Goal: Transaction & Acquisition: Purchase product/service

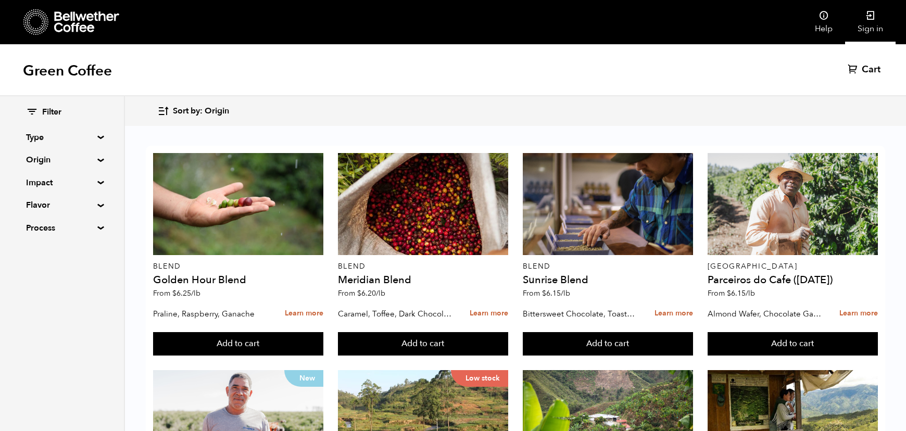
click at [870, 27] on link "Sign in" at bounding box center [870, 22] width 51 height 44
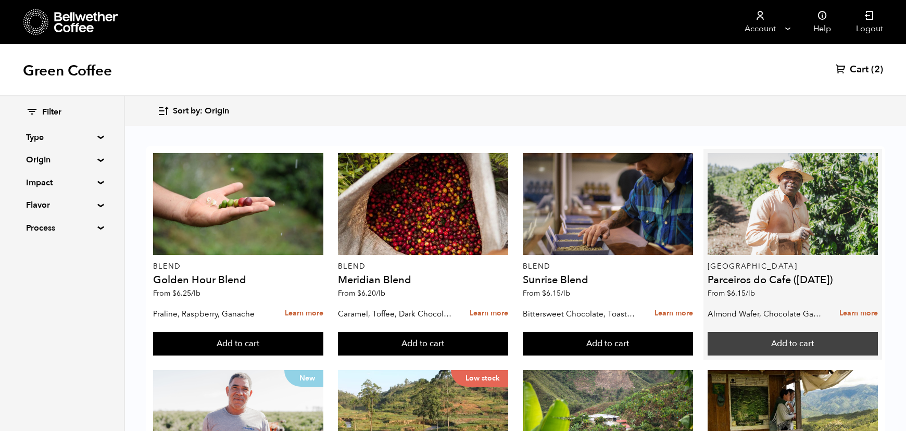
click at [770, 345] on button "Add to cart" at bounding box center [793, 344] width 171 height 24
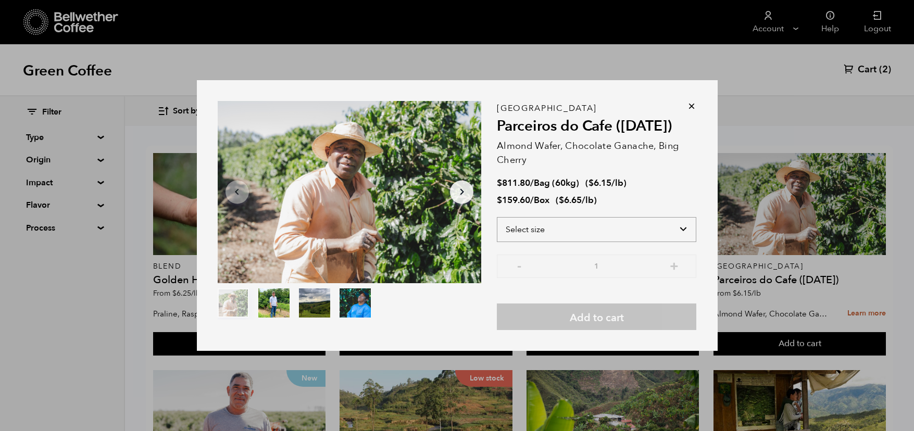
click at [608, 224] on select "Select size Bag (60kg) (132 lbs) Box (24 lbs)" at bounding box center [596, 229] width 199 height 25
select select "box"
click at [497, 217] on select "Select size Bag (60kg) (132 lbs) Box (24 lbs)" at bounding box center [596, 229] width 199 height 25
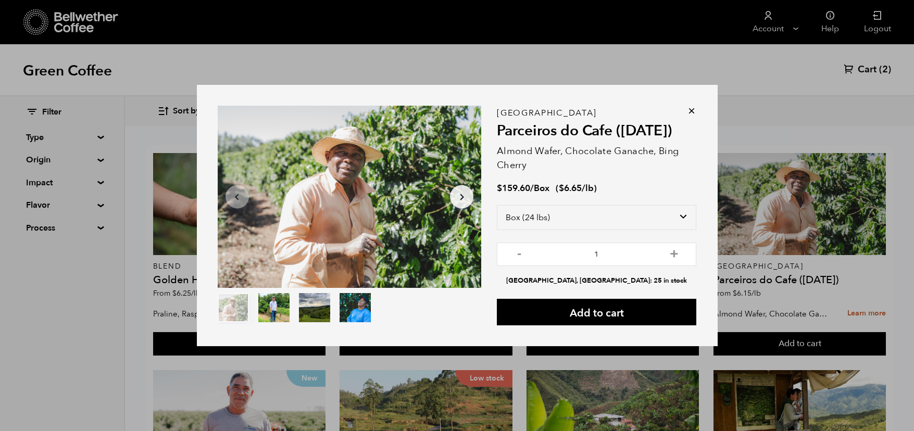
click at [686, 113] on icon at bounding box center [691, 111] width 10 height 10
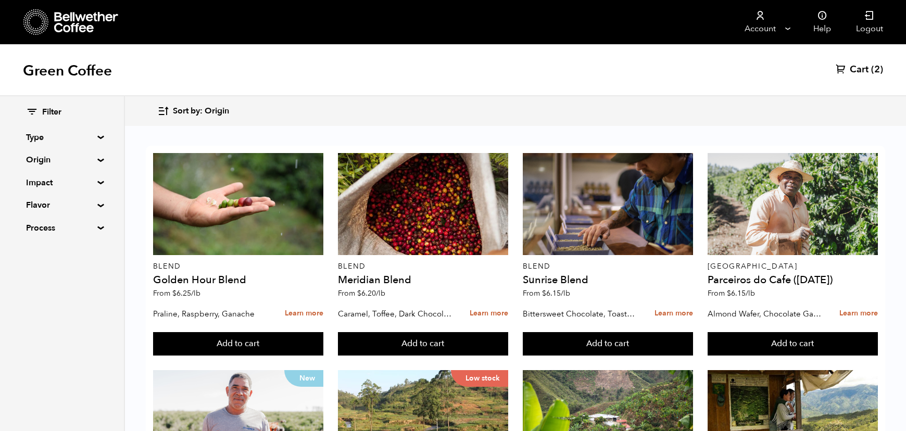
click at [866, 68] on span "Cart" at bounding box center [859, 70] width 19 height 13
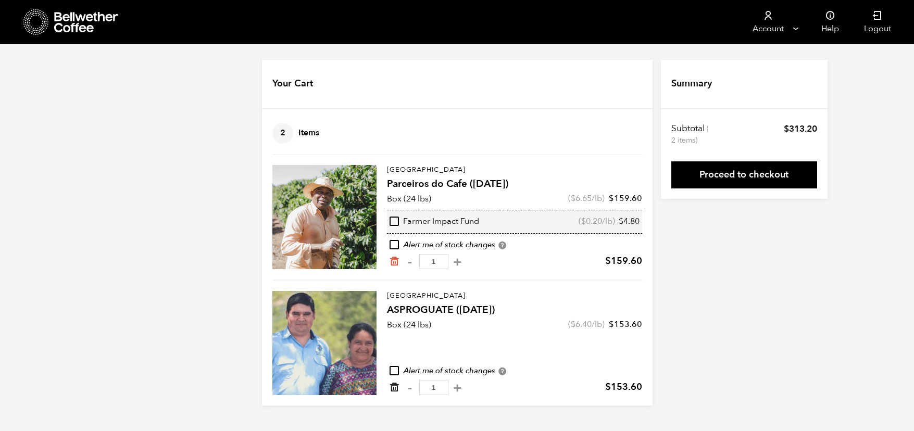
click at [393, 389] on icon "Remove from cart" at bounding box center [394, 387] width 10 height 10
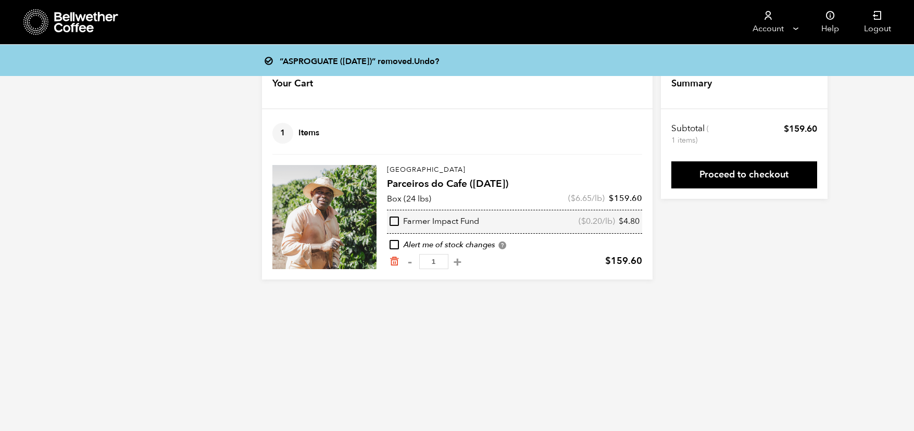
click at [69, 20] on icon at bounding box center [86, 22] width 65 height 21
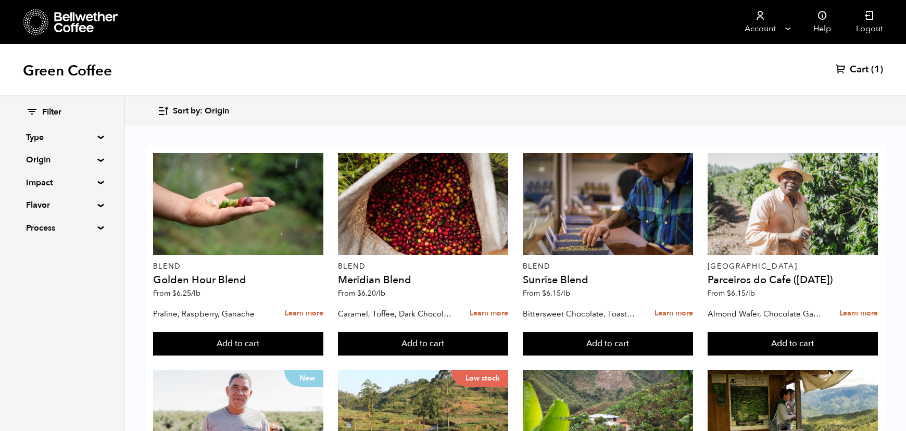
click at [98, 159] on summary "Origin" at bounding box center [62, 160] width 72 height 13
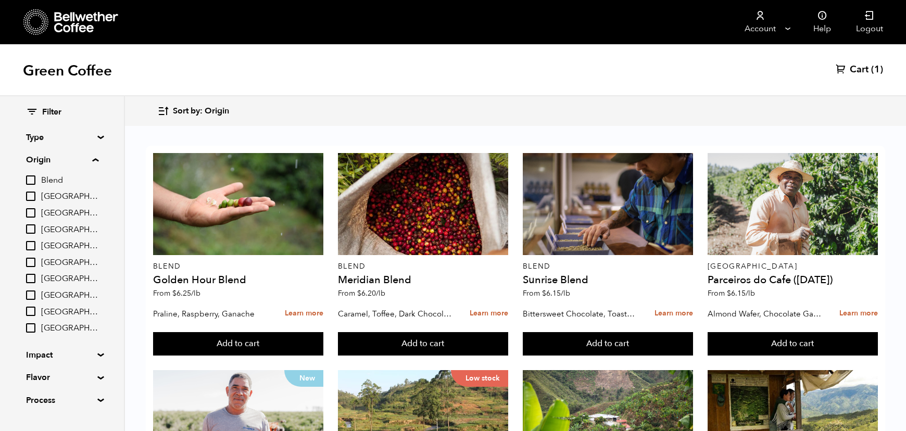
click at [28, 261] on input "[GEOGRAPHIC_DATA]" at bounding box center [30, 262] width 9 height 9
checkbox input "true"
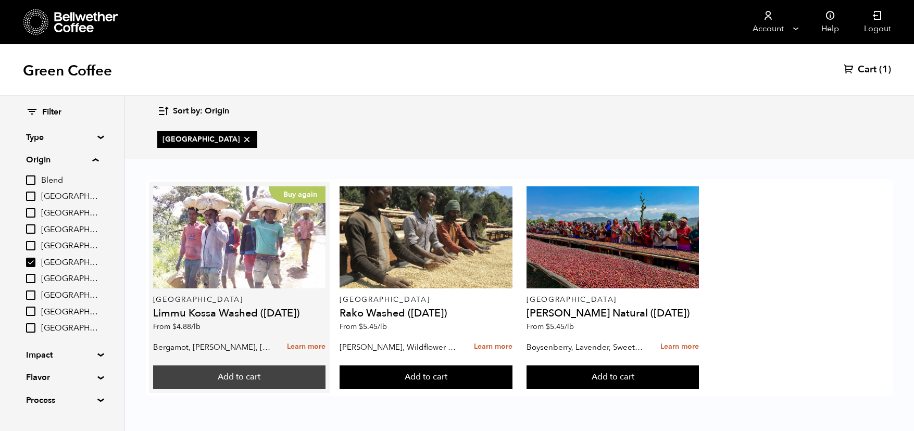
click at [244, 377] on button "Add to cart" at bounding box center [239, 378] width 172 height 24
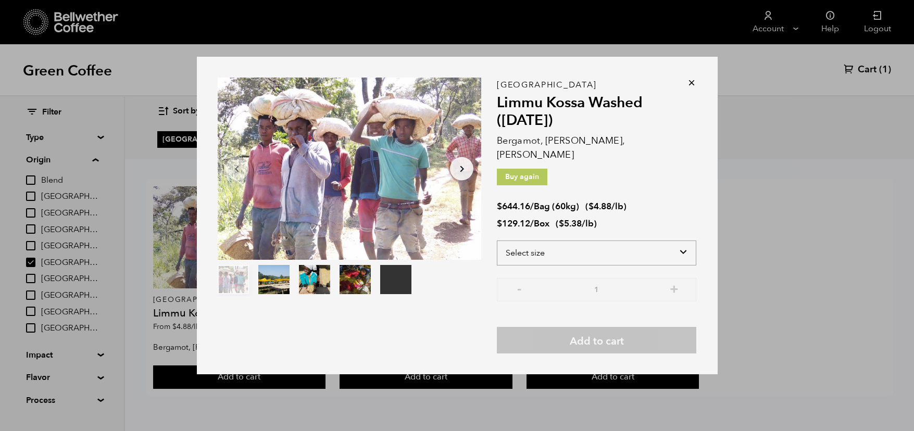
click at [526, 246] on select "Select size Bag (60kg) (132 lbs) Box (24 lbs)" at bounding box center [596, 253] width 199 height 25
select select "box"
click at [497, 241] on select "Select size Bag (60kg) (132 lbs) Box (24 lbs)" at bounding box center [596, 253] width 199 height 25
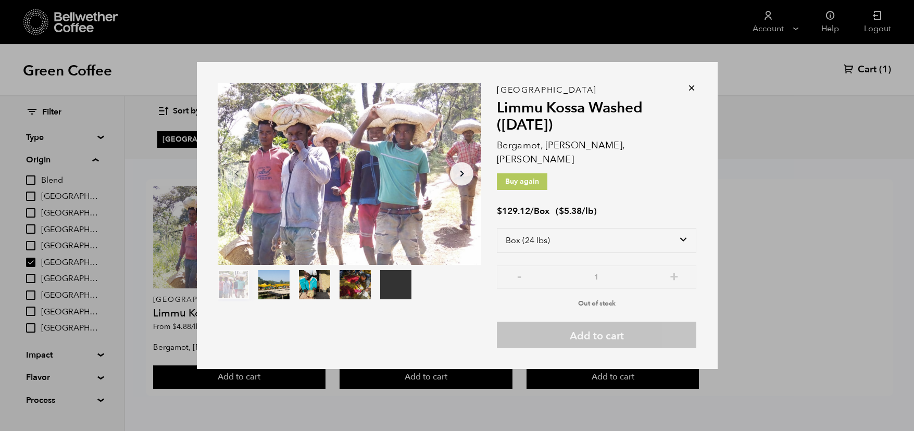
click at [688, 93] on icon at bounding box center [691, 88] width 10 height 10
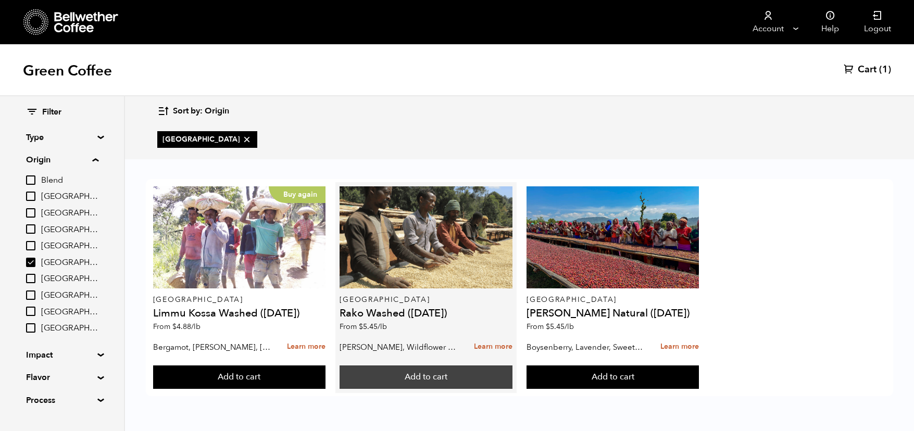
click at [455, 378] on button "Add to cart" at bounding box center [426, 378] width 172 height 24
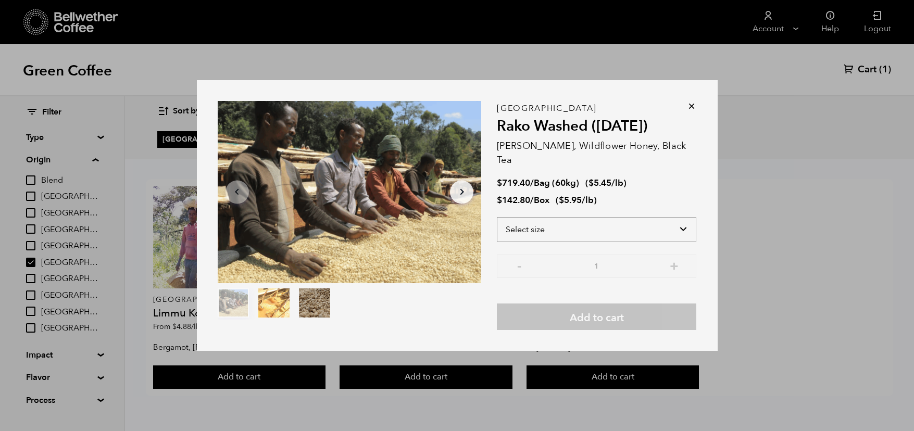
click at [540, 218] on select "Select size Bag (60kg) (132 lbs) Box (24 lbs)" at bounding box center [596, 229] width 199 height 25
select select "box"
click at [497, 217] on select "Select size Bag (60kg) (132 lbs) Box (24 lbs)" at bounding box center [596, 229] width 199 height 25
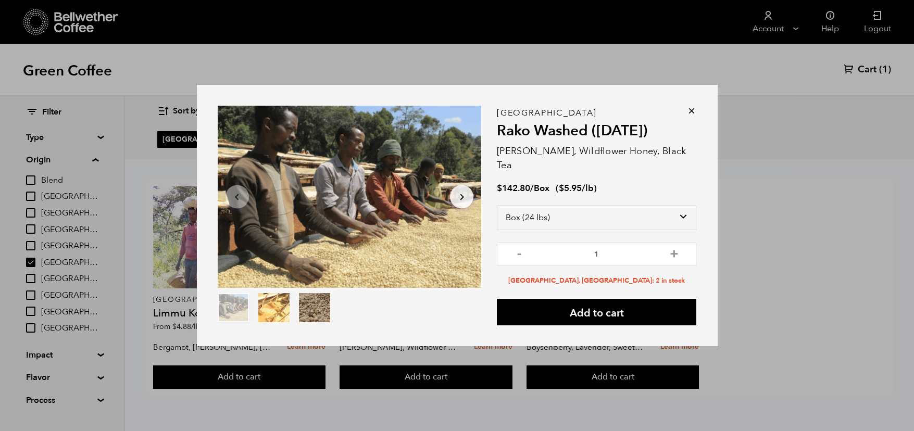
click at [690, 112] on icon at bounding box center [691, 111] width 10 height 10
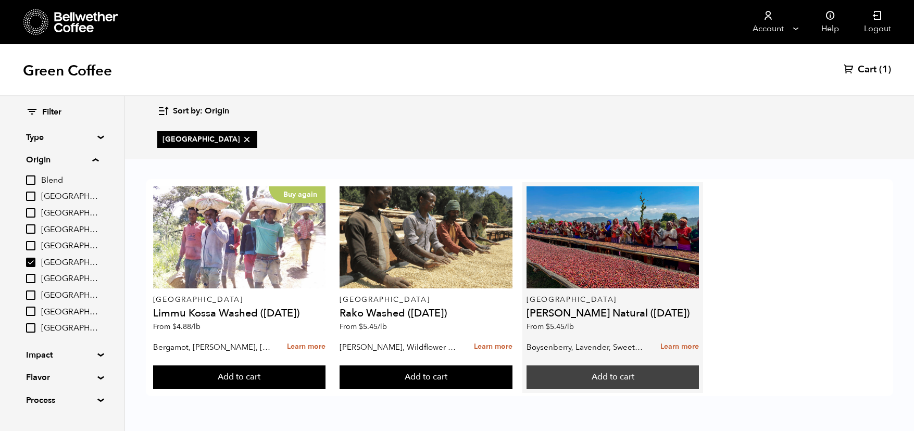
click at [592, 371] on button "Add to cart" at bounding box center [613, 378] width 172 height 24
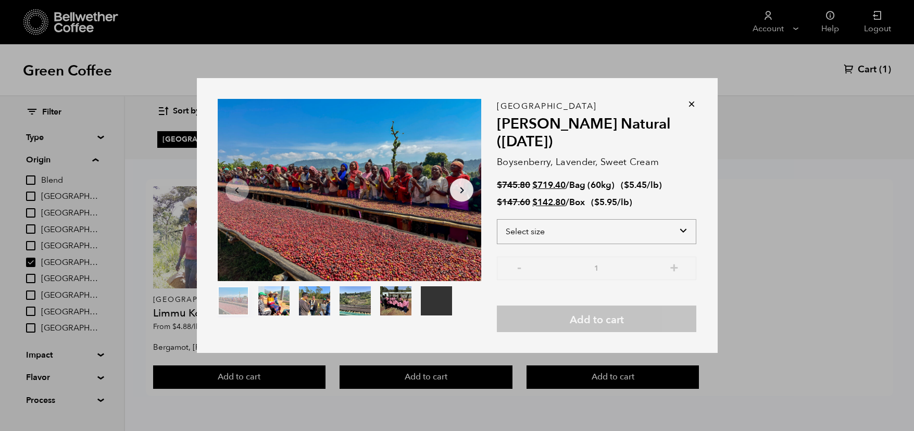
click at [579, 229] on select "Select size Bag (60kg) (132 lbs) Box (24 lbs)" at bounding box center [596, 231] width 199 height 25
select select "box"
click at [497, 219] on select "Select size Bag (60kg) (132 lbs) Box (24 lbs)" at bounding box center [596, 231] width 199 height 25
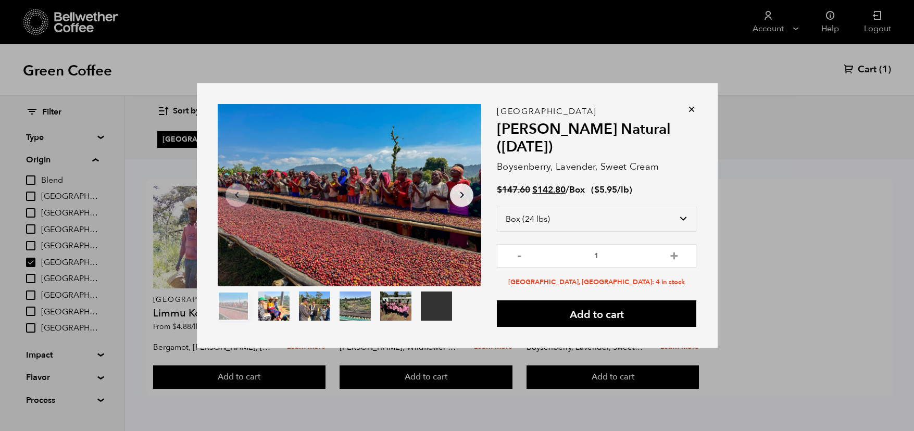
click at [693, 104] on icon at bounding box center [691, 109] width 10 height 10
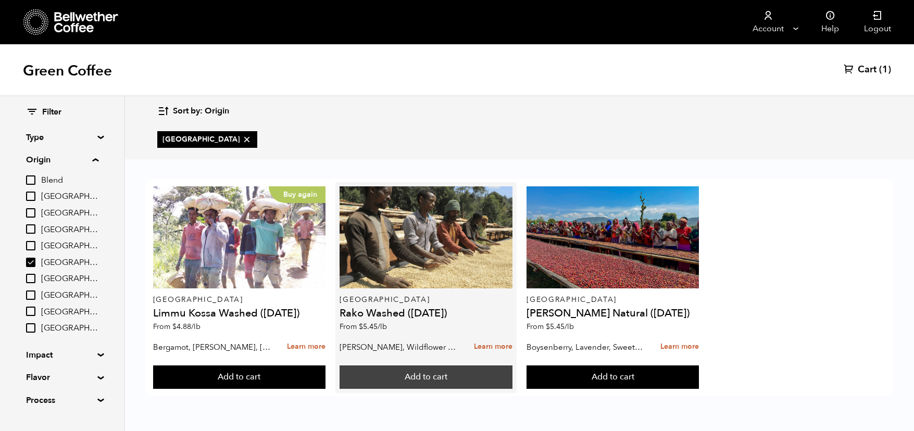
click at [438, 376] on button "Add to cart" at bounding box center [426, 378] width 172 height 24
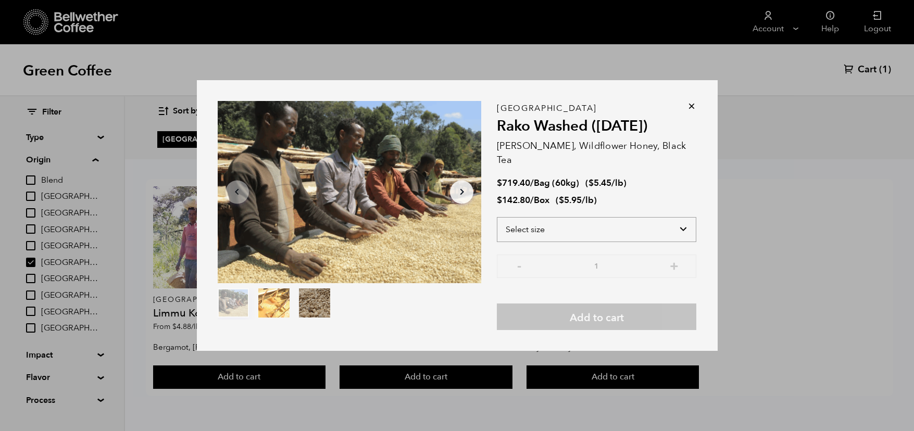
click at [559, 227] on select "Select size Bag (60kg) (132 lbs) Box (24 lbs)" at bounding box center [596, 229] width 199 height 25
select select "box"
click at [497, 217] on select "Select size Bag (60kg) (132 lbs) Box (24 lbs)" at bounding box center [596, 229] width 199 height 25
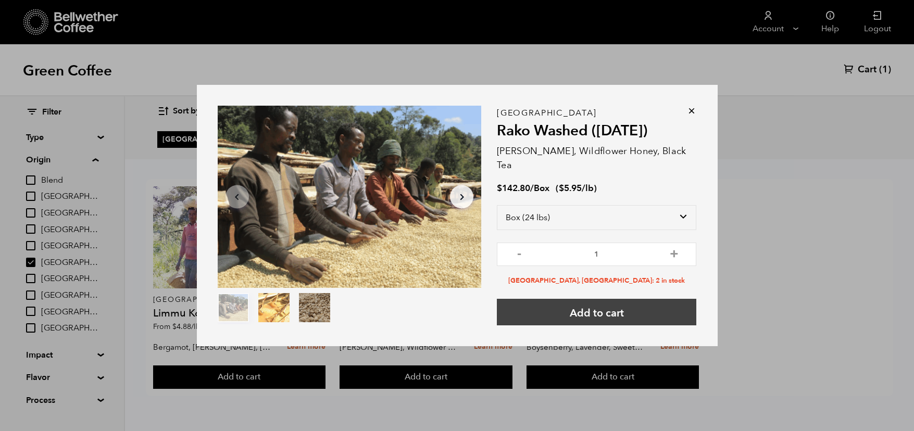
click at [604, 303] on button "Add to cart" at bounding box center [596, 312] width 199 height 27
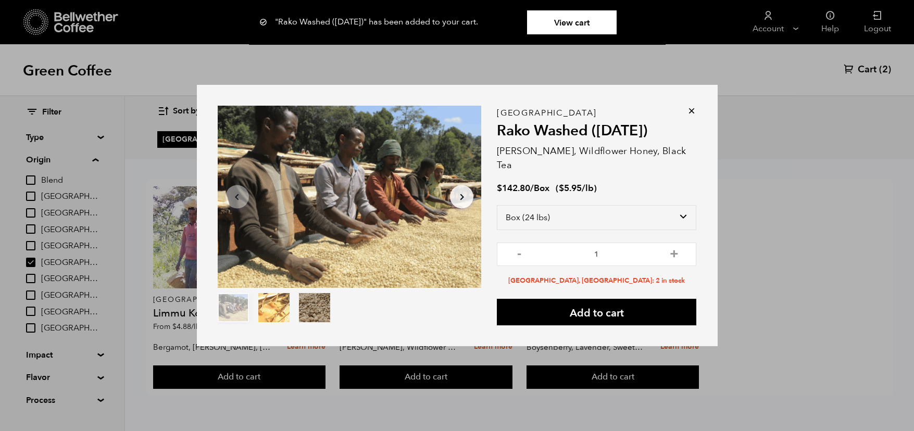
click at [578, 18] on link "View cart" at bounding box center [572, 22] width 90 height 24
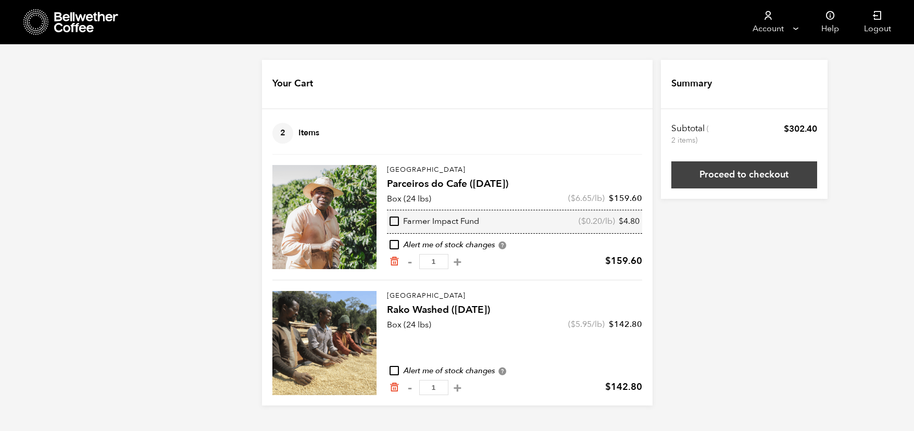
click at [716, 169] on link "Proceed to checkout" at bounding box center [744, 174] width 146 height 27
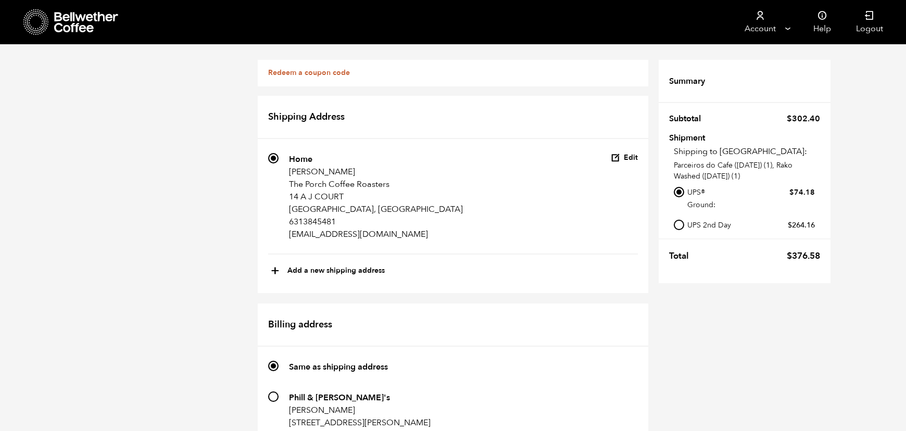
scroll to position [535, 0]
radio input "true"
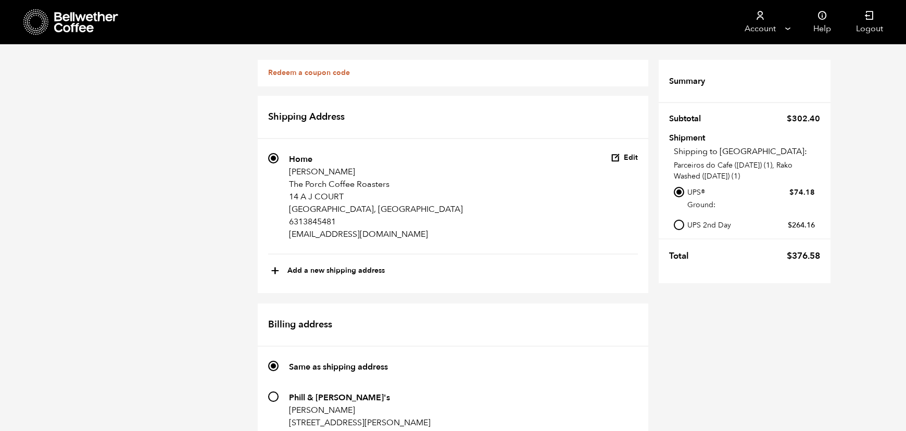
radio input "true"
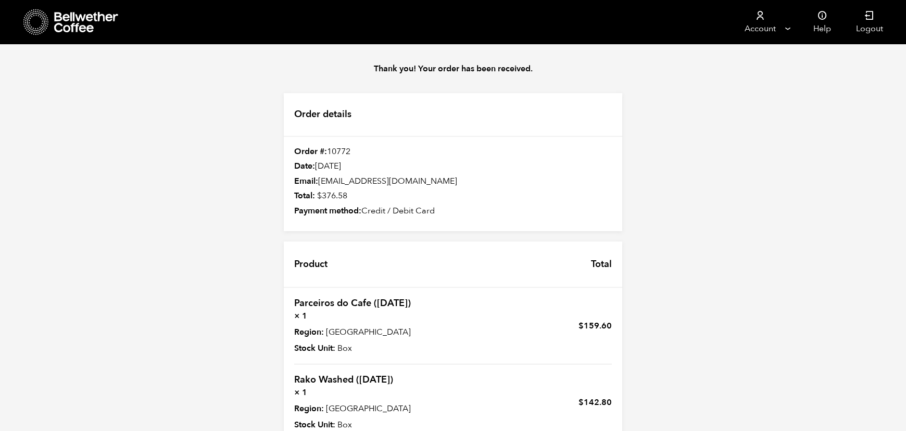
scroll to position [139, 0]
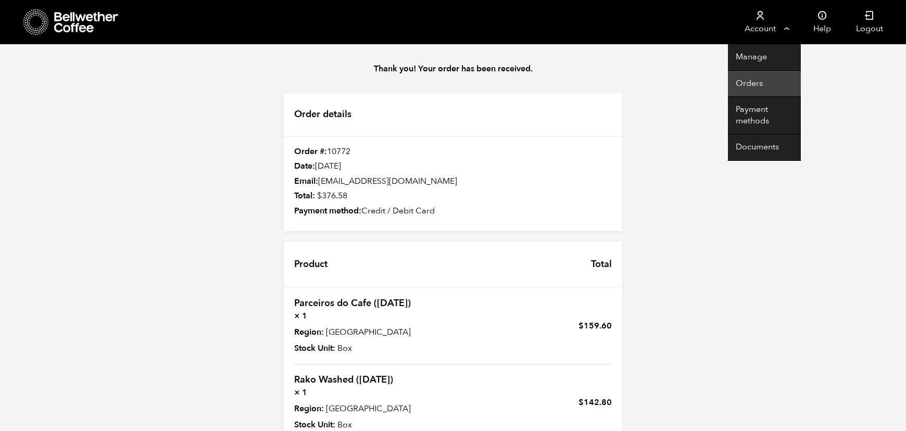
click at [752, 78] on link "Orders" at bounding box center [764, 84] width 73 height 27
